Goal: Task Accomplishment & Management: Manage account settings

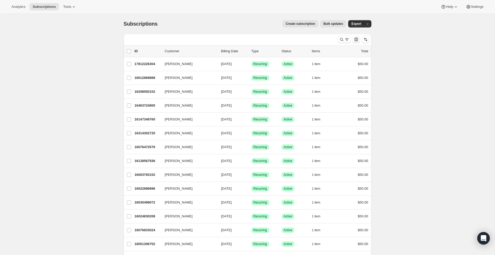
scroll to position [4, 0]
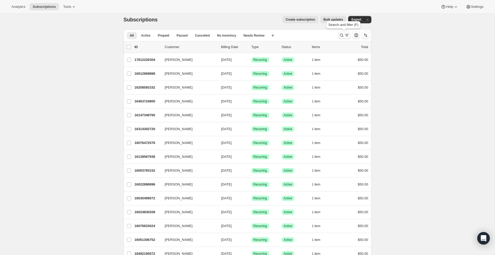
click at [344, 35] on icon "Search and filter results" at bounding box center [341, 35] width 5 height 5
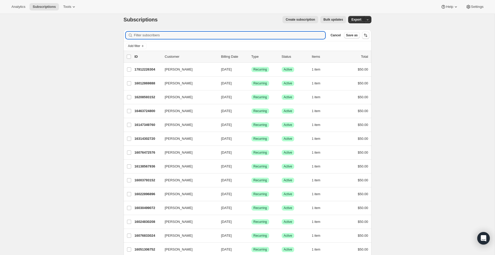
scroll to position [5, 0]
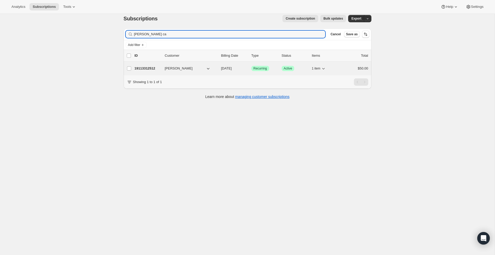
type input "[PERSON_NAME] ca"
click at [344, 68] on div "$50.00" at bounding box center [355, 68] width 26 height 5
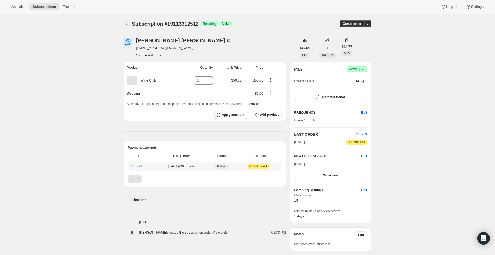
scroll to position [0, 0]
click at [363, 153] on span "Edit" at bounding box center [364, 155] width 6 height 5
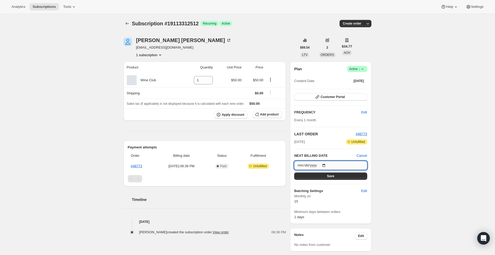
click at [326, 162] on input "[DATE]" at bounding box center [330, 165] width 73 height 9
type input "[DATE]"
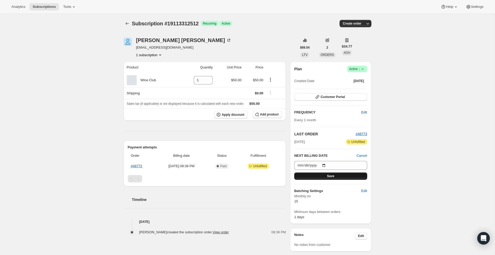
click at [339, 176] on button "Save" at bounding box center [330, 175] width 73 height 7
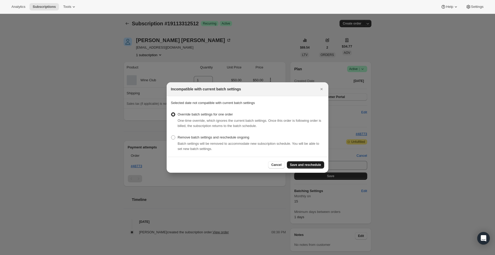
click at [298, 167] on span "Save and reschedule" at bounding box center [305, 165] width 31 height 4
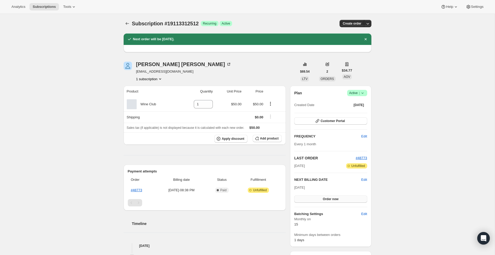
click at [339, 195] on button "Order now" at bounding box center [330, 198] width 73 height 7
click at [340, 199] on span "Click to confirm" at bounding box center [331, 199] width 24 height 4
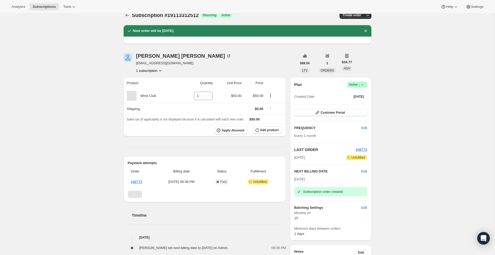
scroll to position [8, 0]
click at [133, 181] on link "#48773" at bounding box center [136, 182] width 11 height 4
